Goal: Task Accomplishment & Management: Use online tool/utility

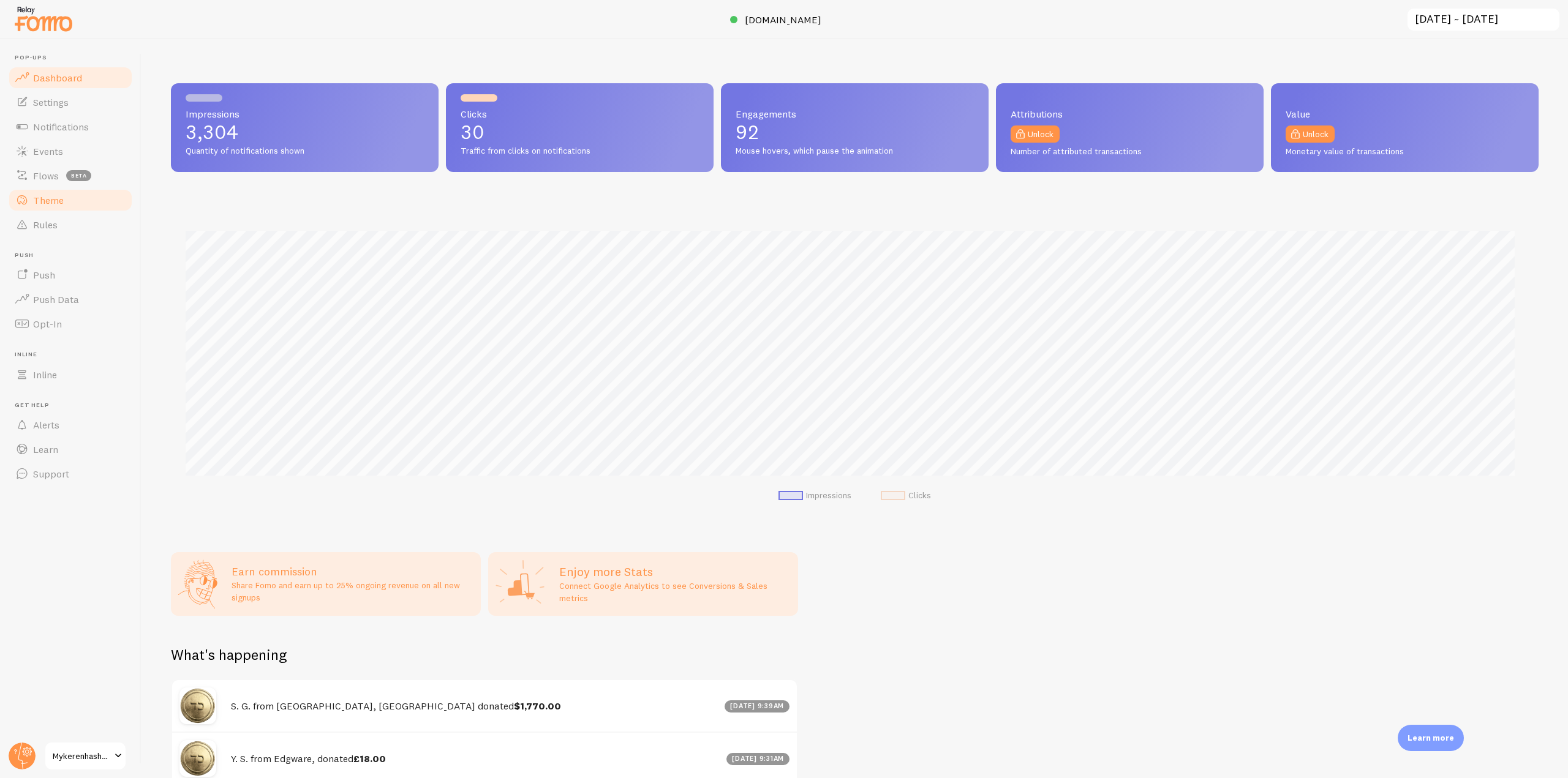
scroll to position [612002, 611062]
click at [65, 154] on link "Events" at bounding box center [71, 151] width 126 height 24
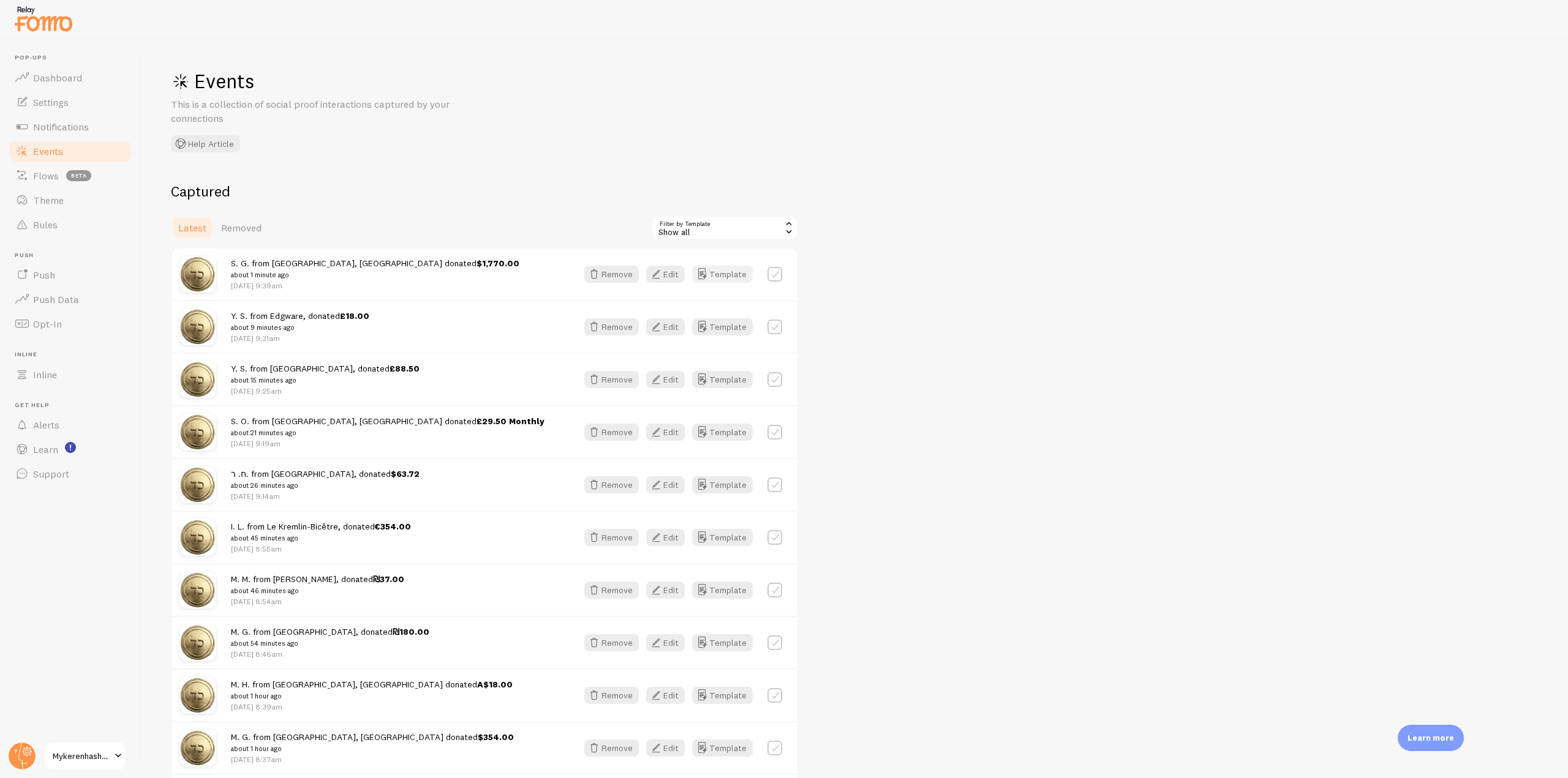
click at [711, 282] on button "Template" at bounding box center [722, 274] width 61 height 17
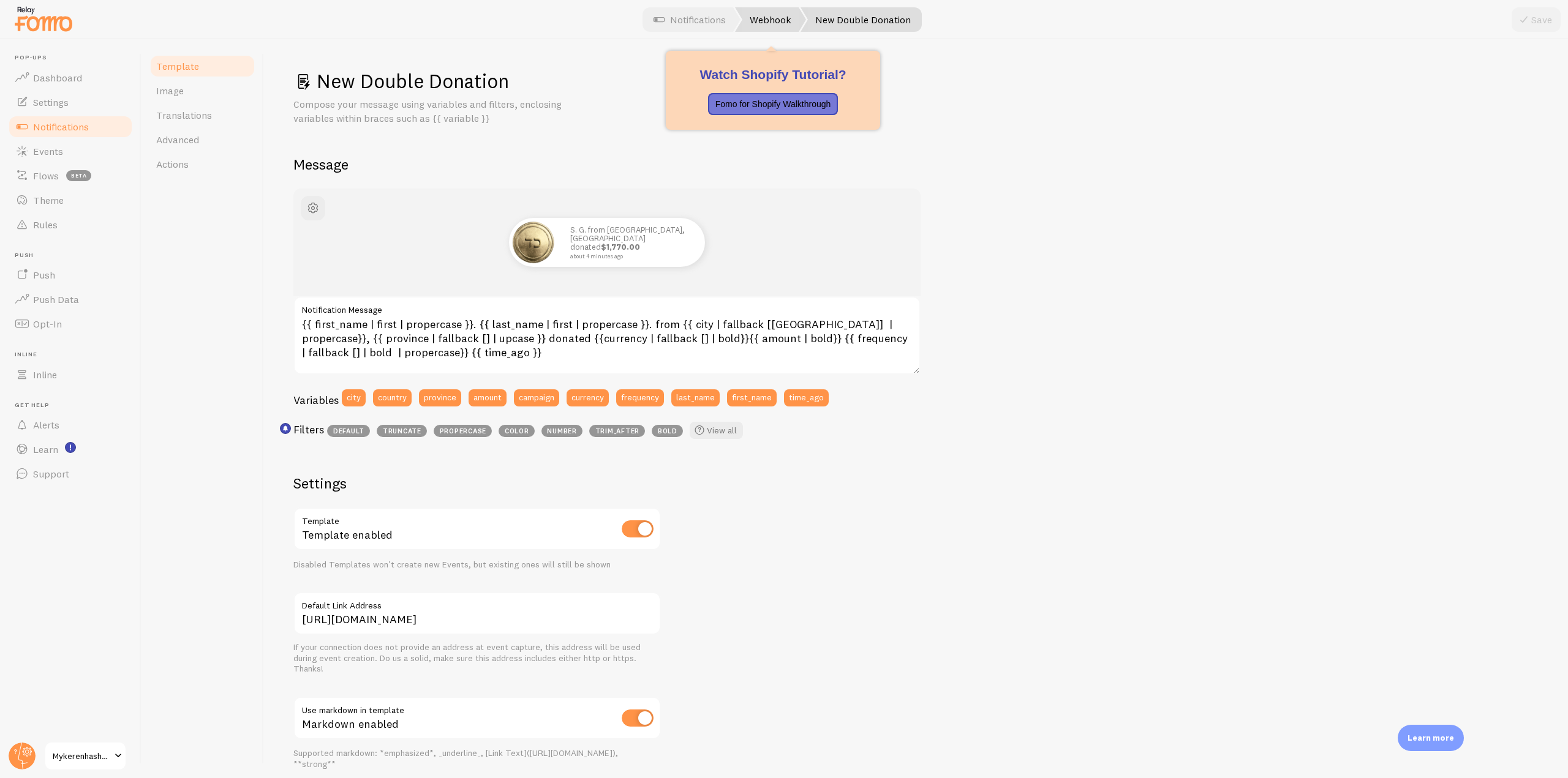
click at [780, 13] on link "Webhook" at bounding box center [770, 19] width 71 height 24
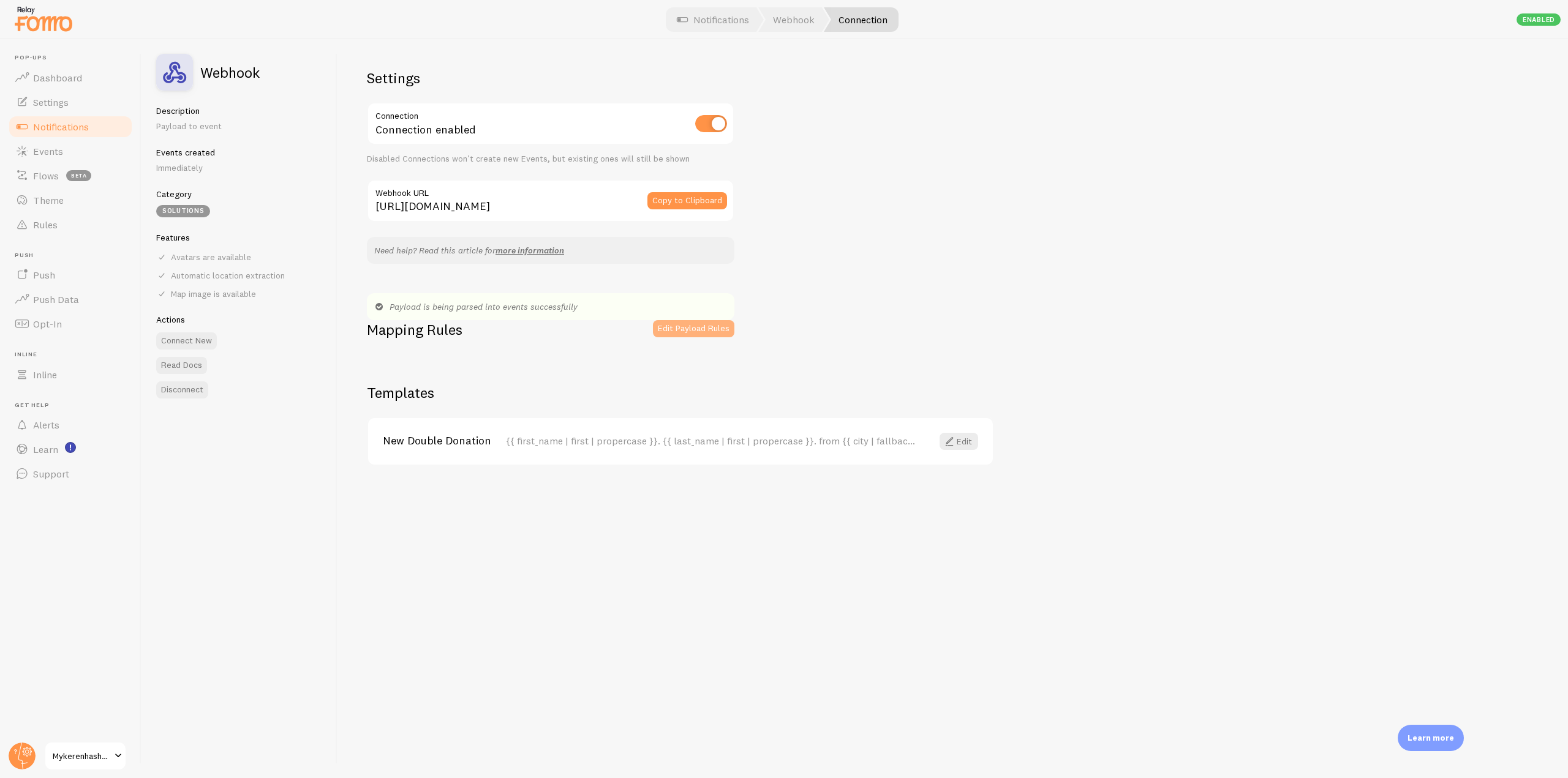
click at [676, 324] on button "Edit Payload Rules" at bounding box center [693, 328] width 82 height 17
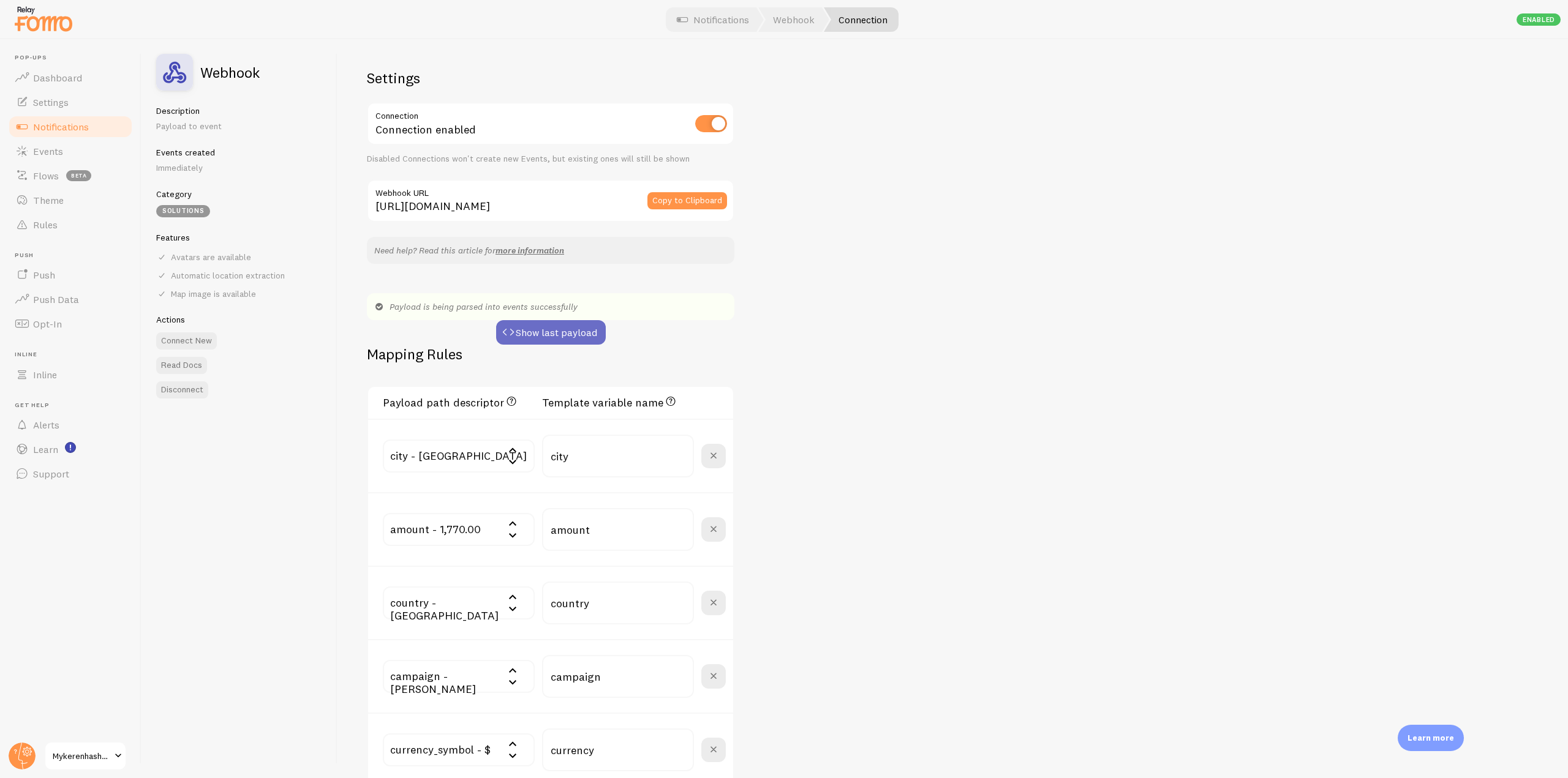
click at [591, 325] on button "Show last payload" at bounding box center [550, 332] width 109 height 24
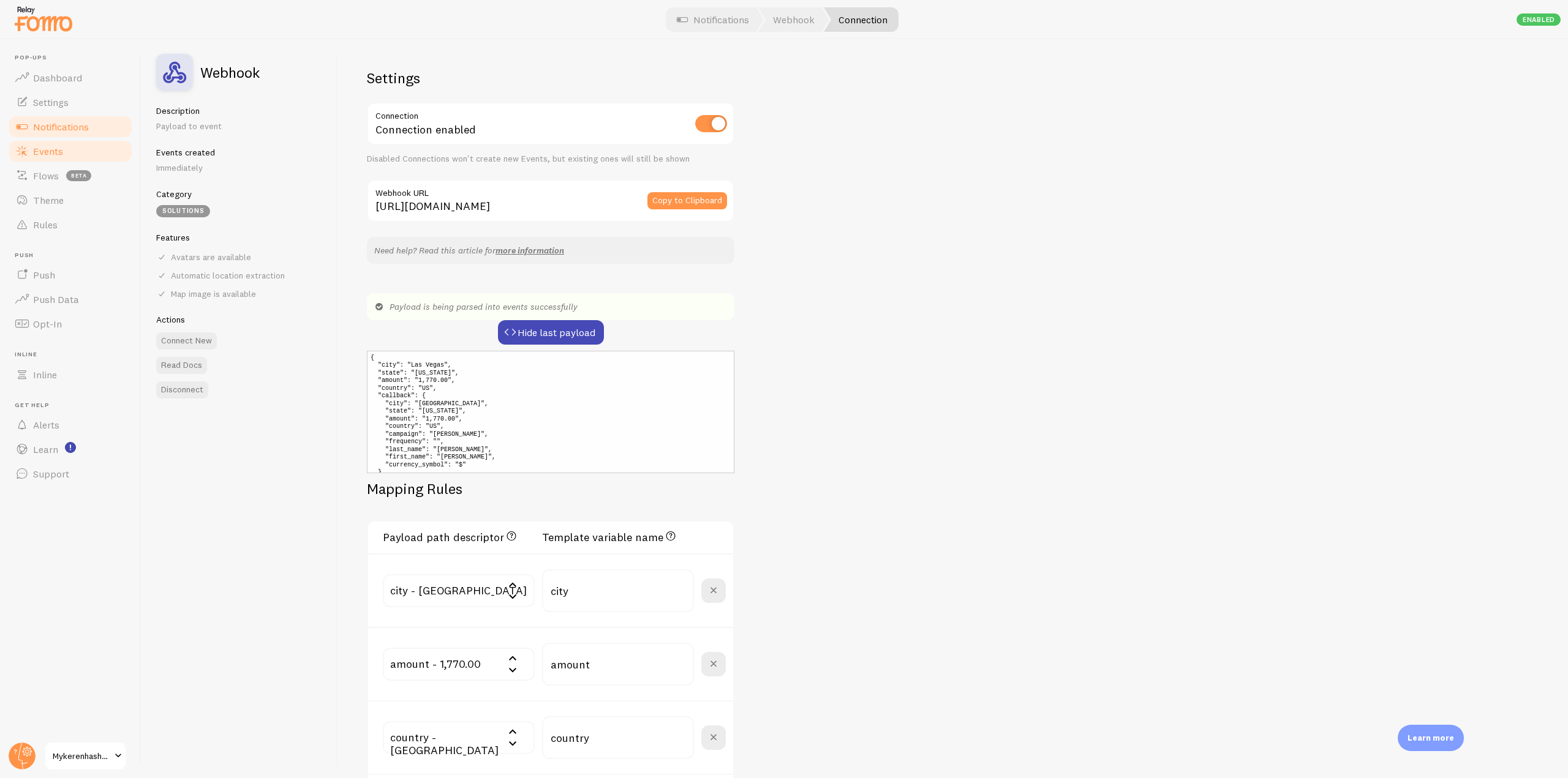
click at [41, 148] on span "Events" at bounding box center [48, 151] width 30 height 12
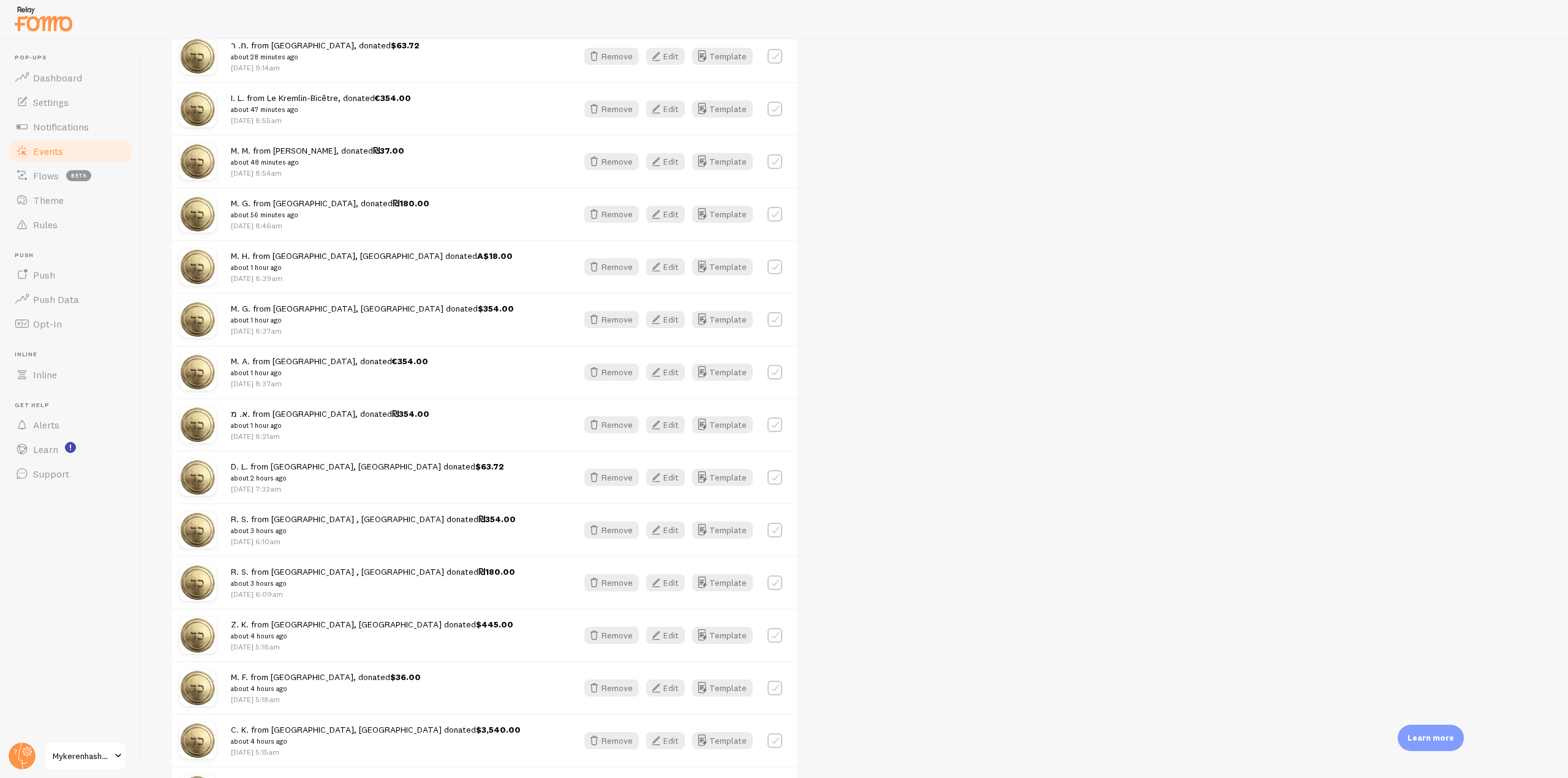
scroll to position [551, 0]
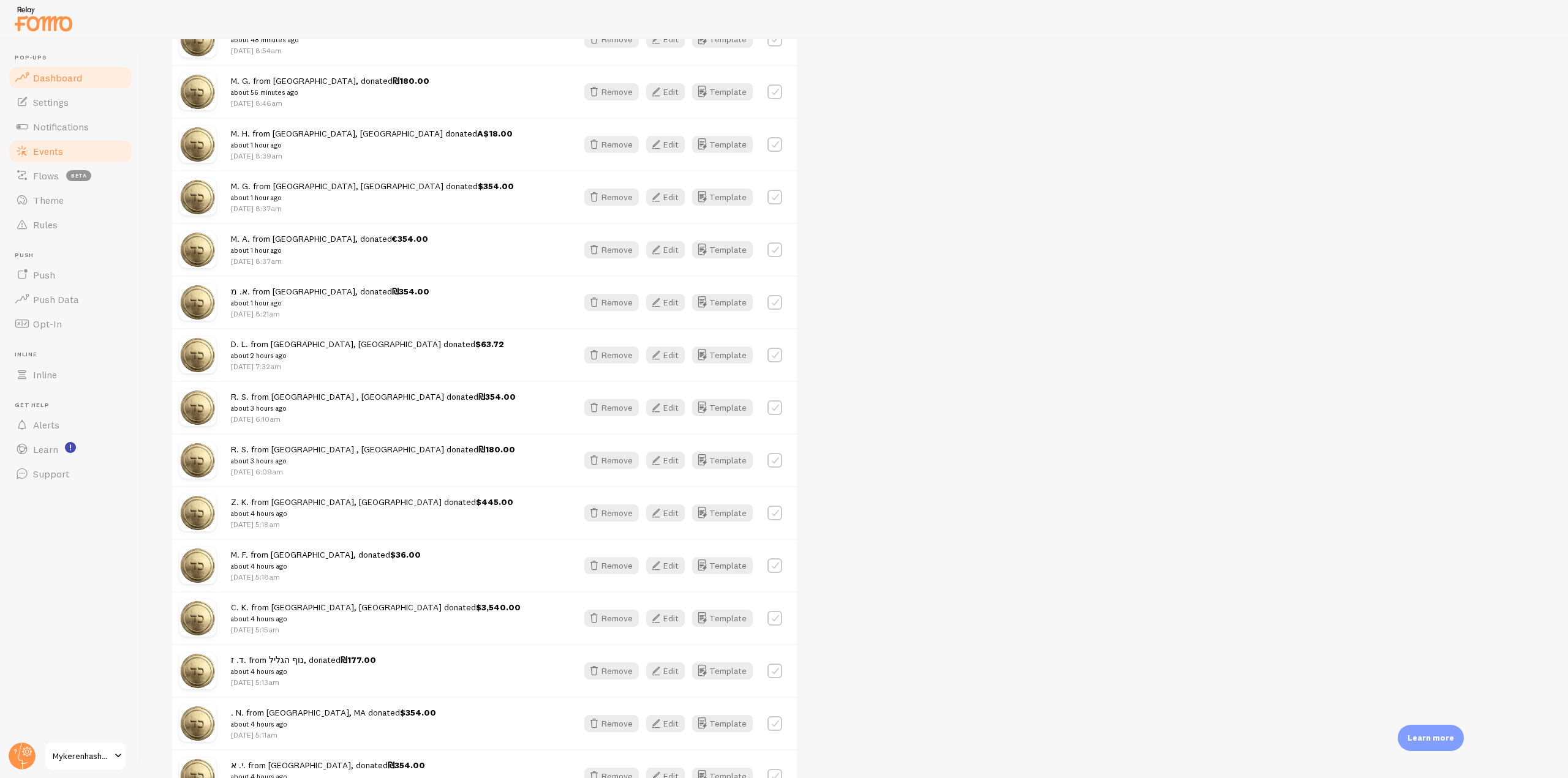
click at [94, 79] on link "Dashboard" at bounding box center [71, 77] width 126 height 24
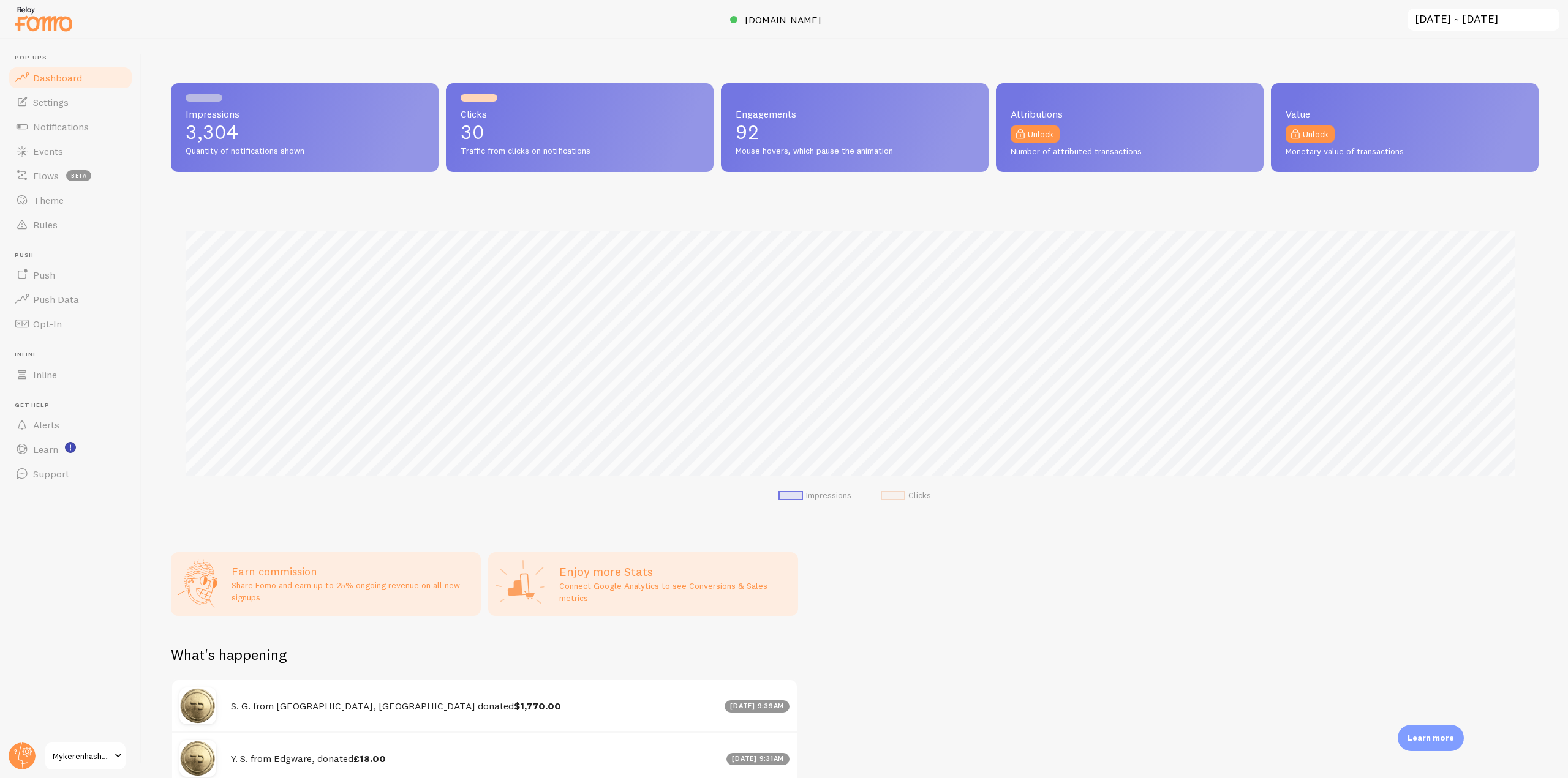
scroll to position [322, 1359]
click at [780, 21] on span "[DOMAIN_NAME]" at bounding box center [783, 19] width 76 height 12
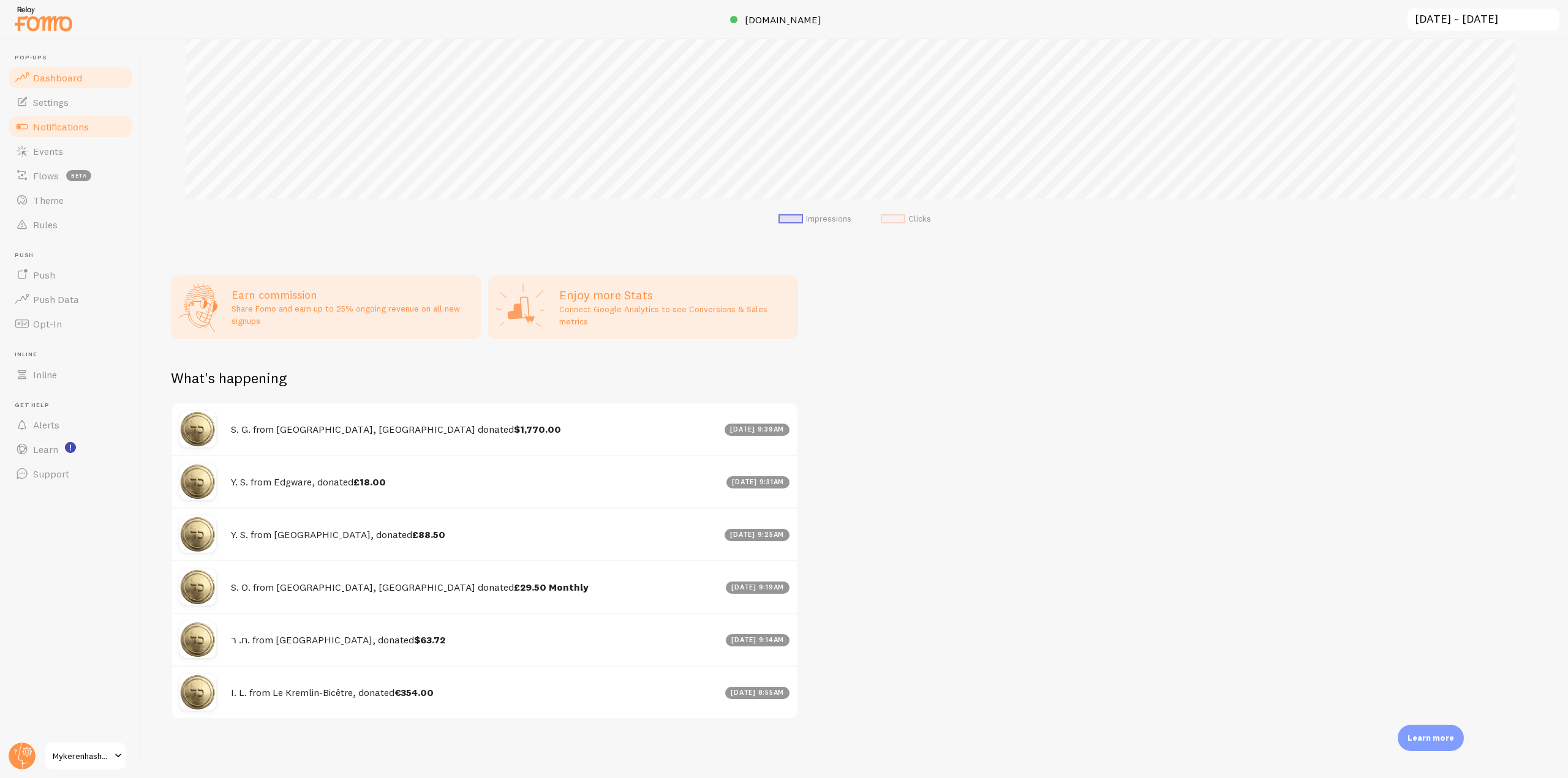
click at [101, 137] on link "Notifications" at bounding box center [71, 126] width 126 height 24
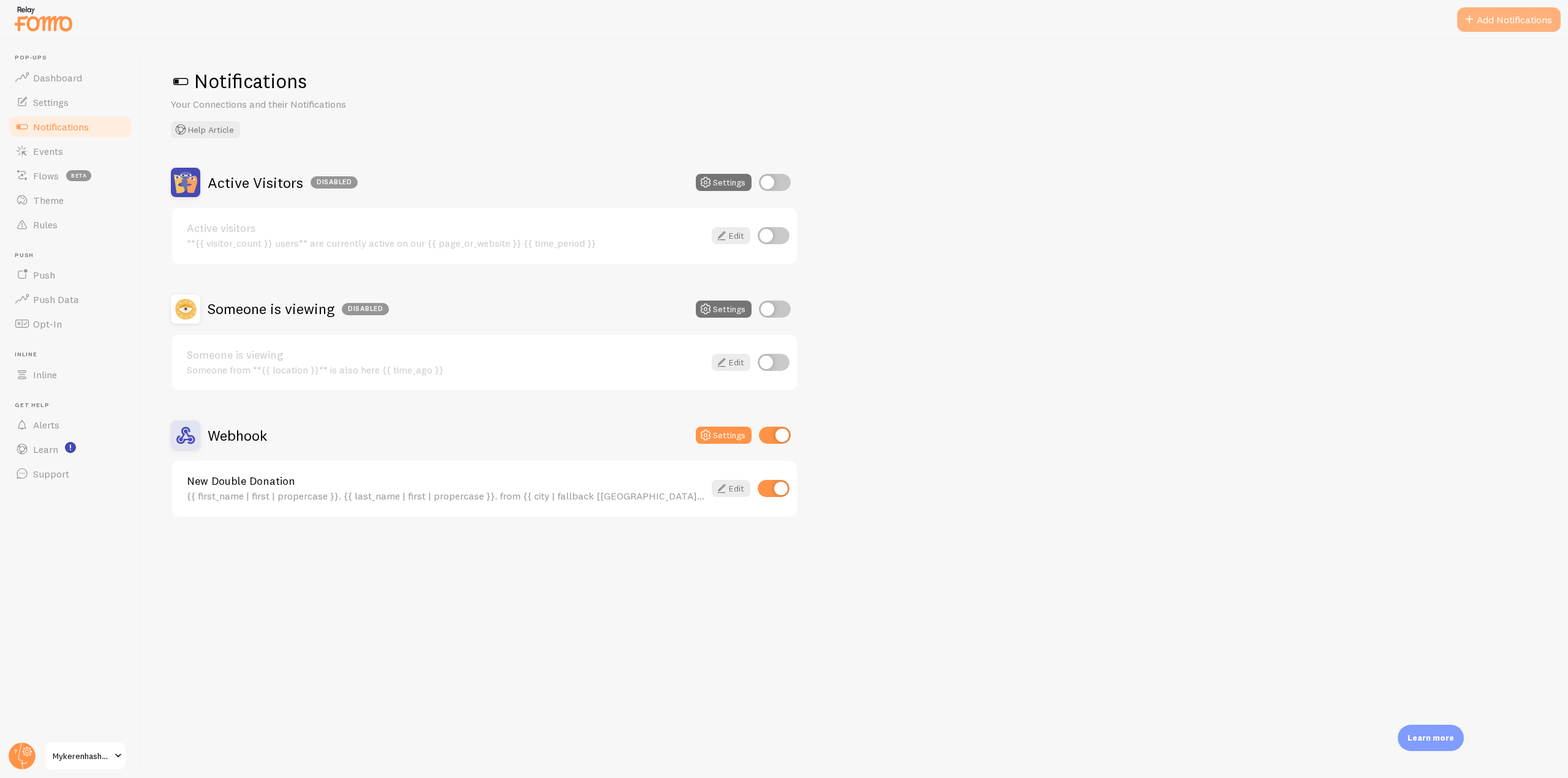
click at [1521, 21] on button "Add Notifications" at bounding box center [1508, 19] width 104 height 24
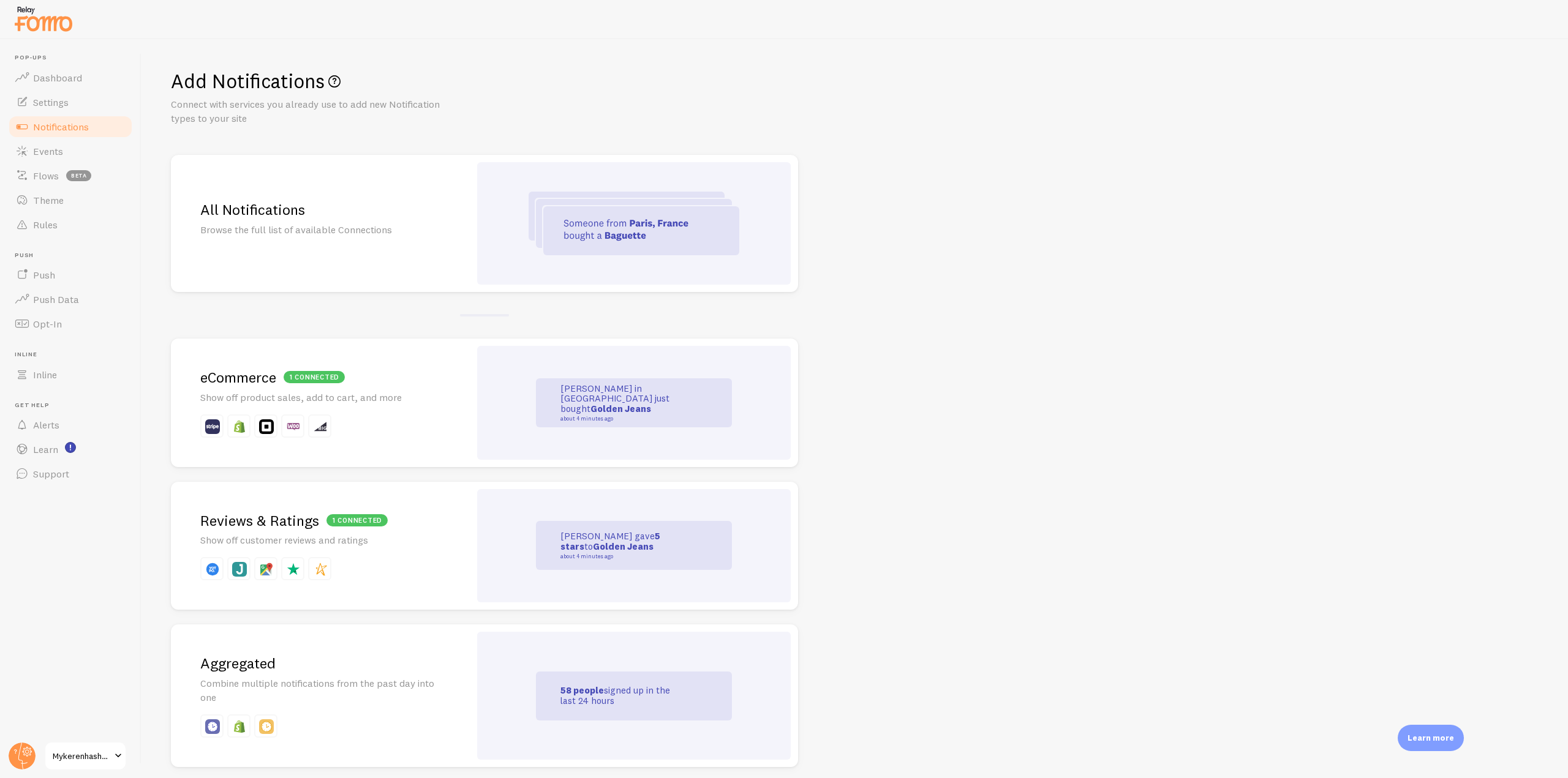
click at [534, 250] on img at bounding box center [633, 223] width 211 height 64
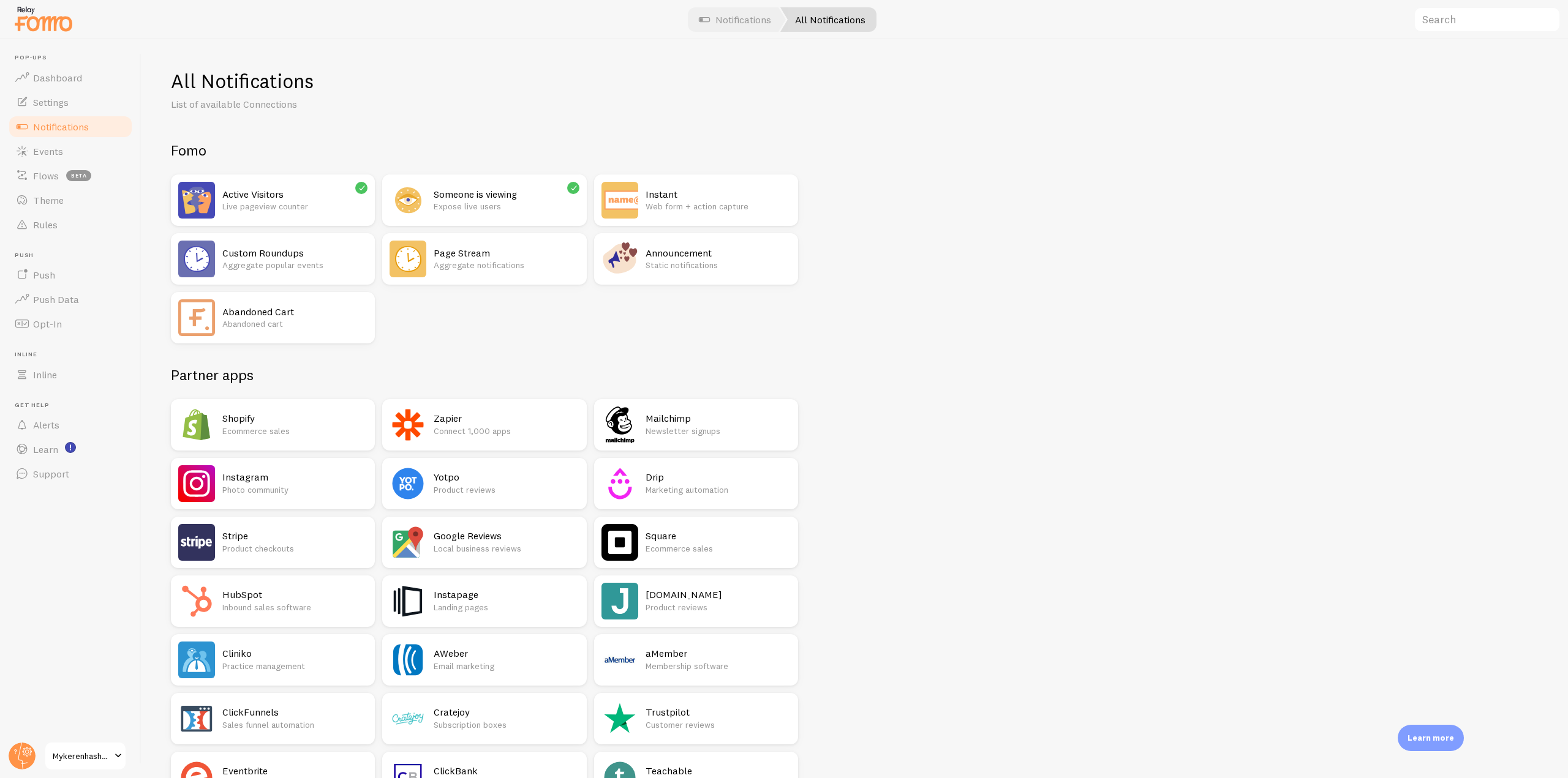
click at [330, 251] on h2 "Custom Roundups" at bounding box center [295, 253] width 145 height 13
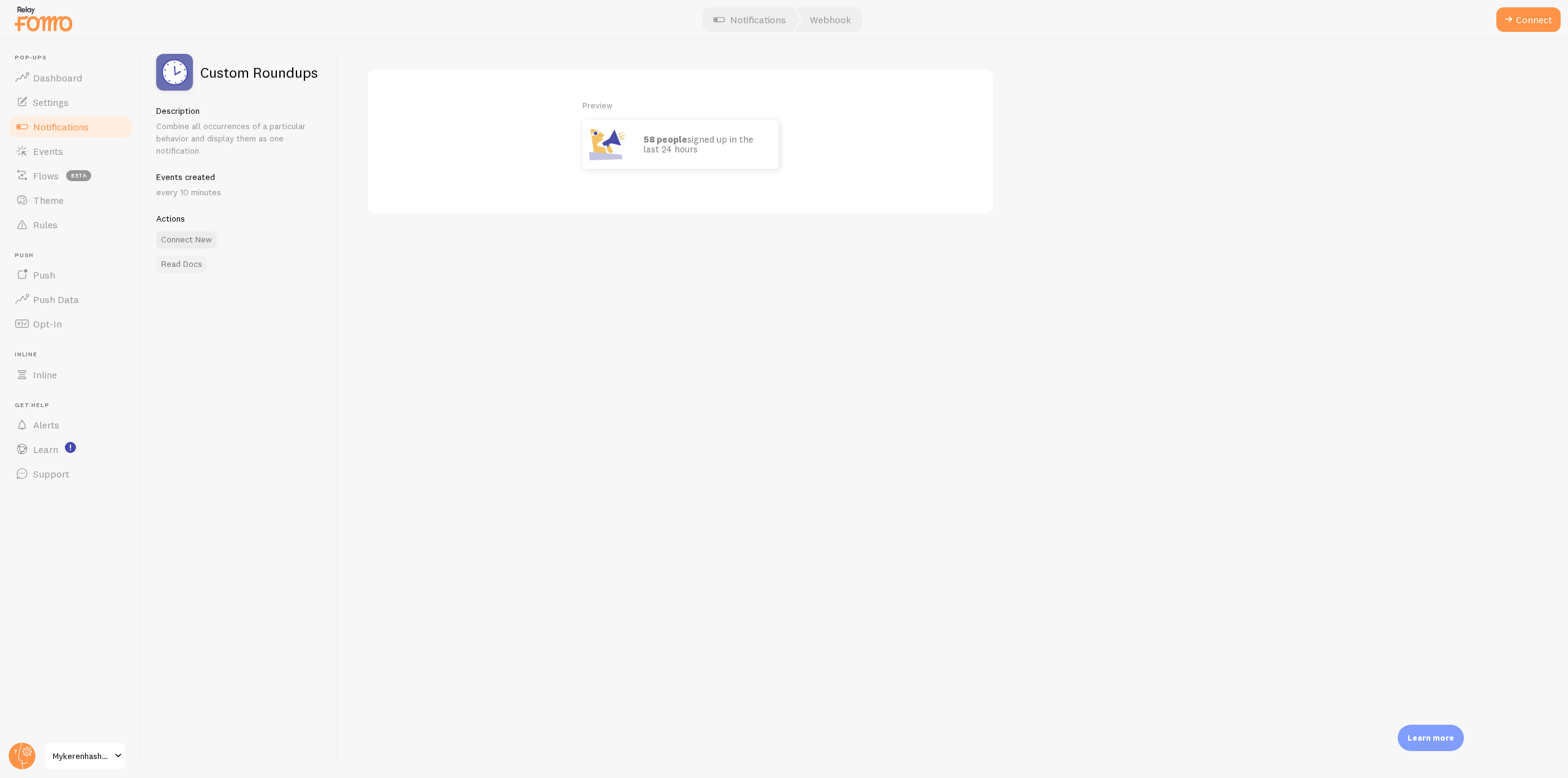
click at [195, 261] on link "Read Docs" at bounding box center [181, 264] width 51 height 17
